Goal: Task Accomplishment & Management: Use online tool/utility

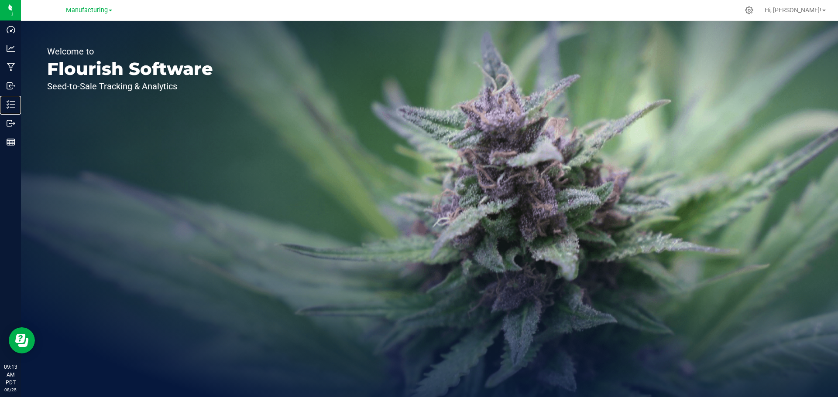
click at [0, 0] on p "Inventory" at bounding box center [0, 0] width 0 height 0
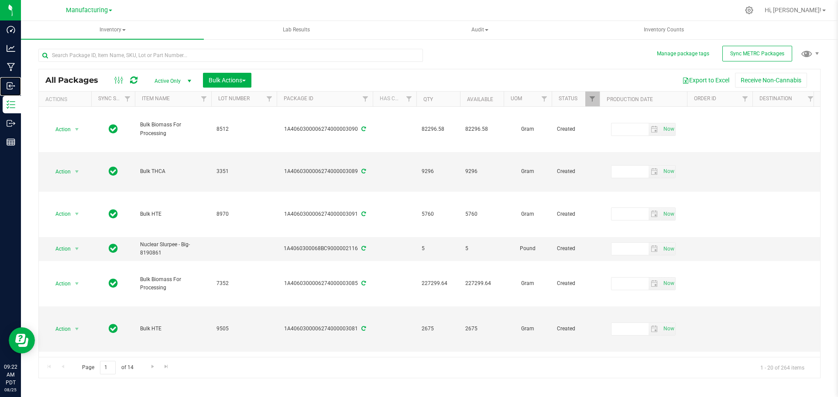
click at [0, 0] on p "Inbound" at bounding box center [0, 0] width 0 height 0
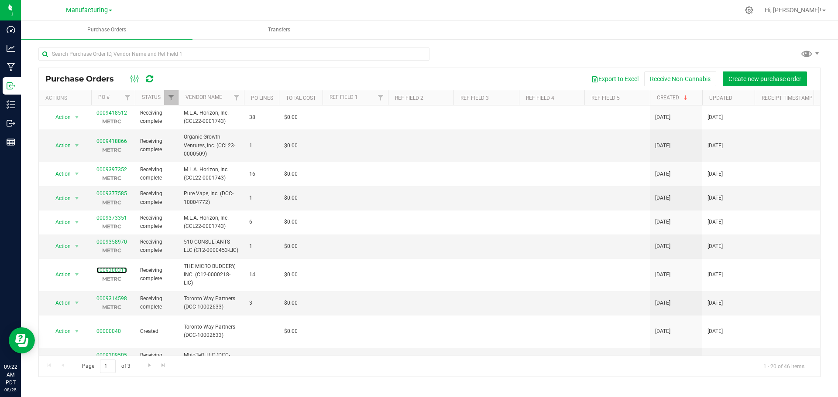
click at [112, 271] on link "0009300311" at bounding box center [111, 270] width 31 height 6
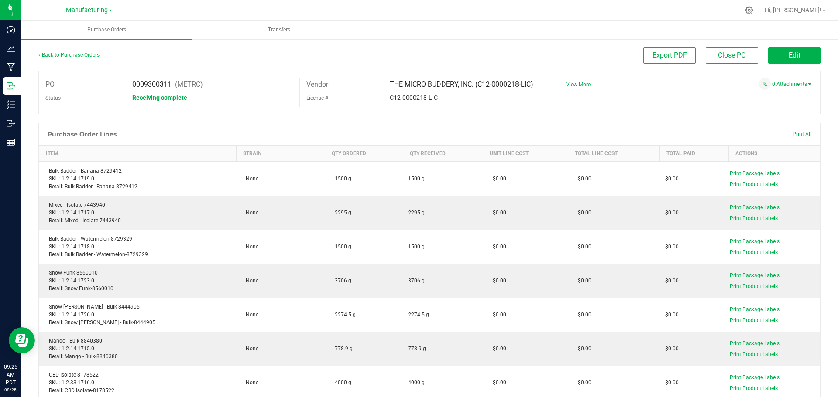
click at [797, 135] on span "Print All" at bounding box center [801, 134] width 19 height 6
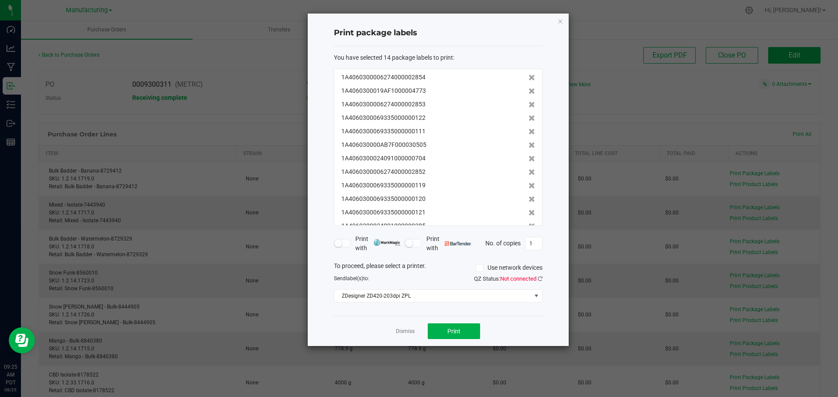
click at [561, 21] on icon "button" at bounding box center [560, 21] width 6 height 10
